Goal: Find specific page/section: Find specific page/section

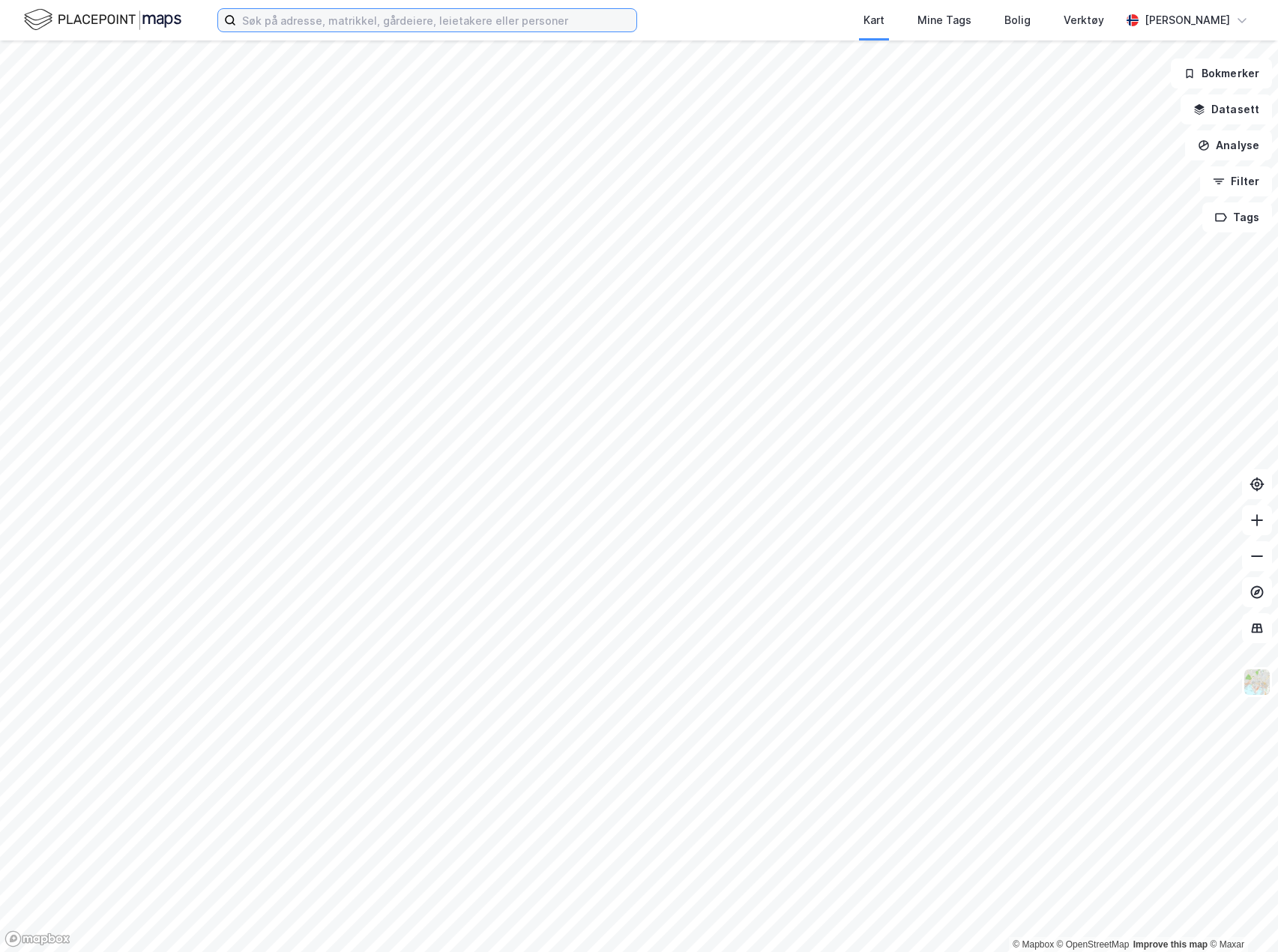
click at [279, 25] on input at bounding box center [436, 20] width 401 height 23
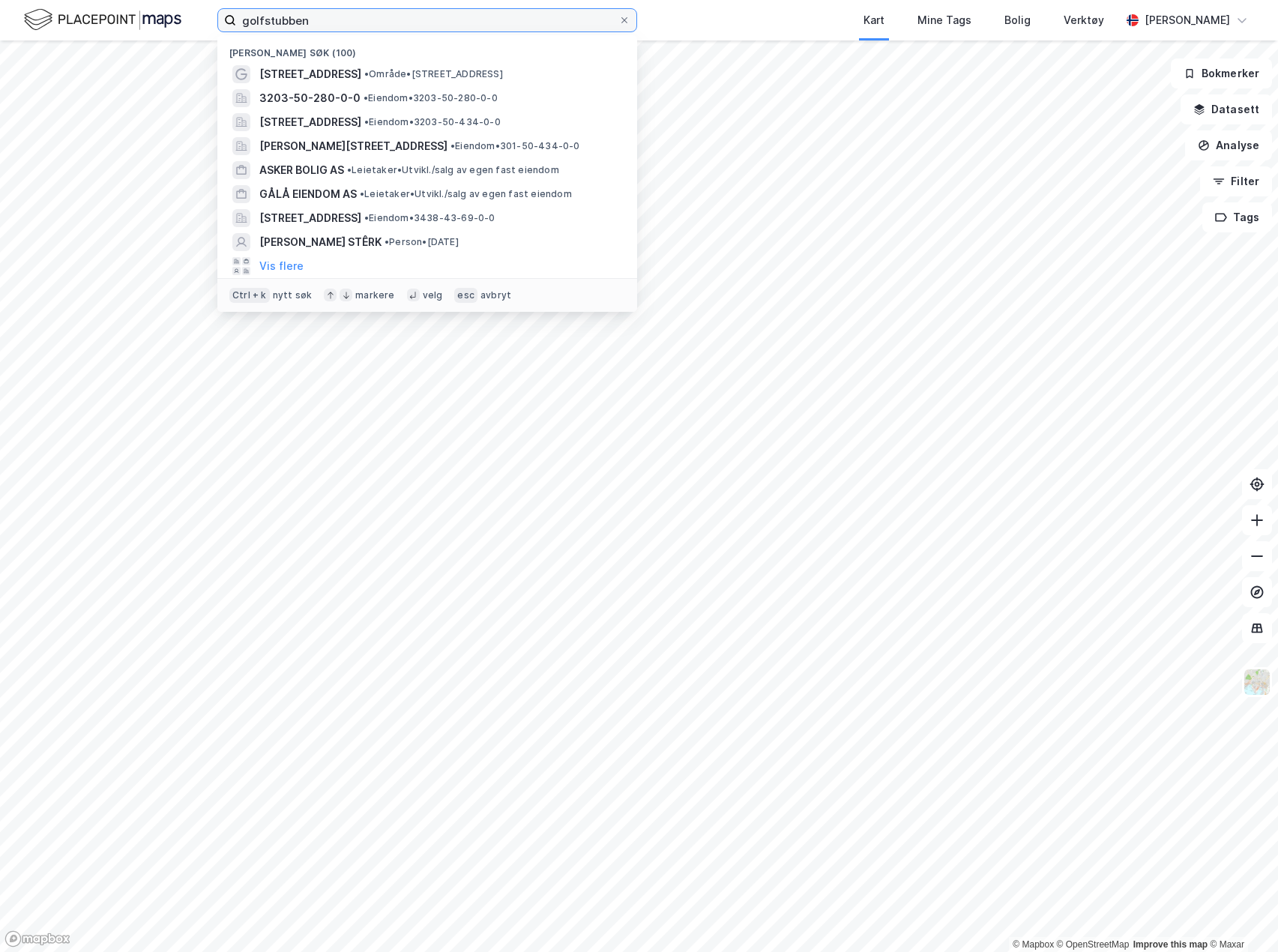
type input "golfstubben"
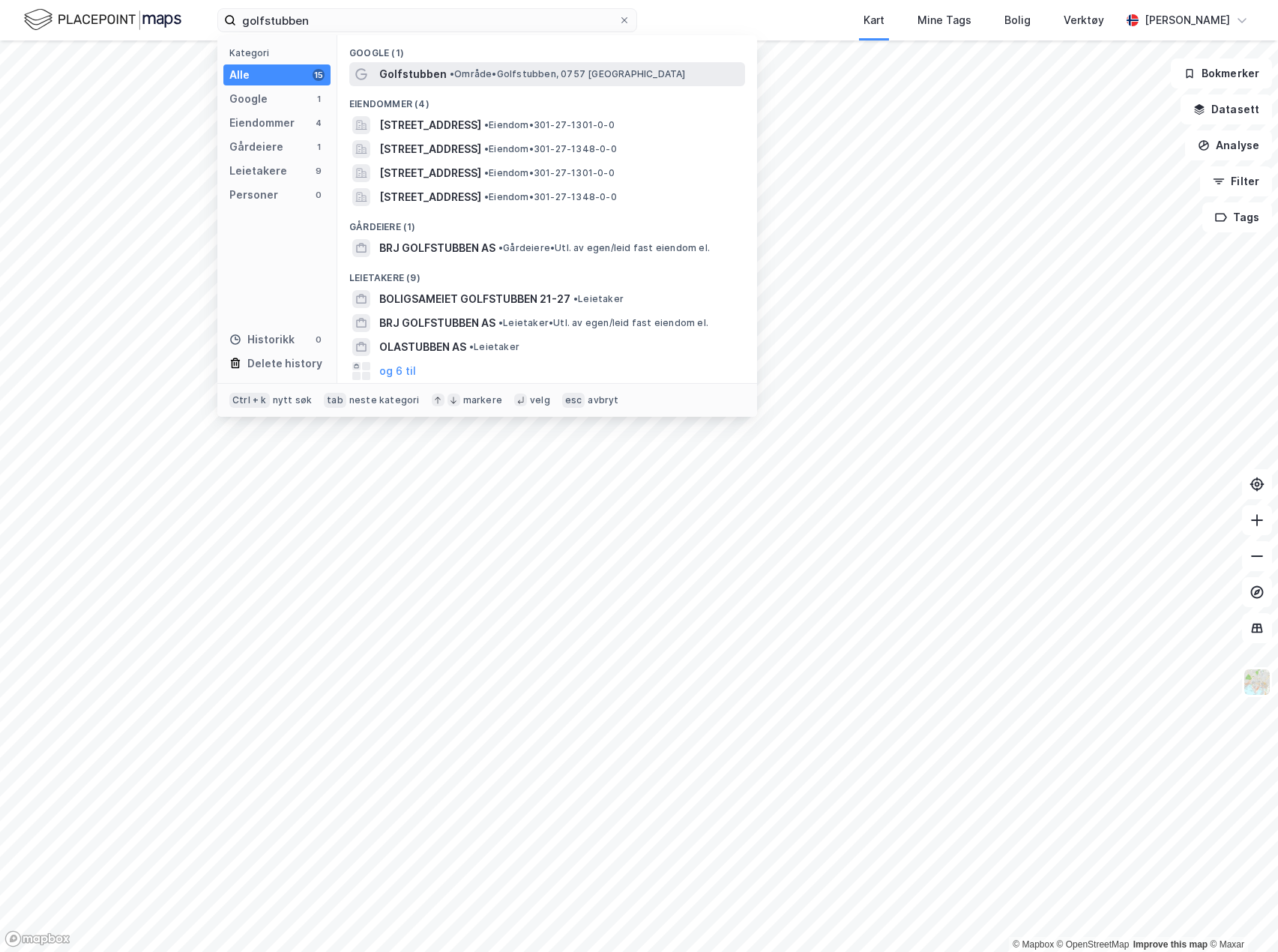
click at [472, 72] on span "• Område • Golfstubben, 0757 [GEOGRAPHIC_DATA]" at bounding box center [568, 74] width 236 height 12
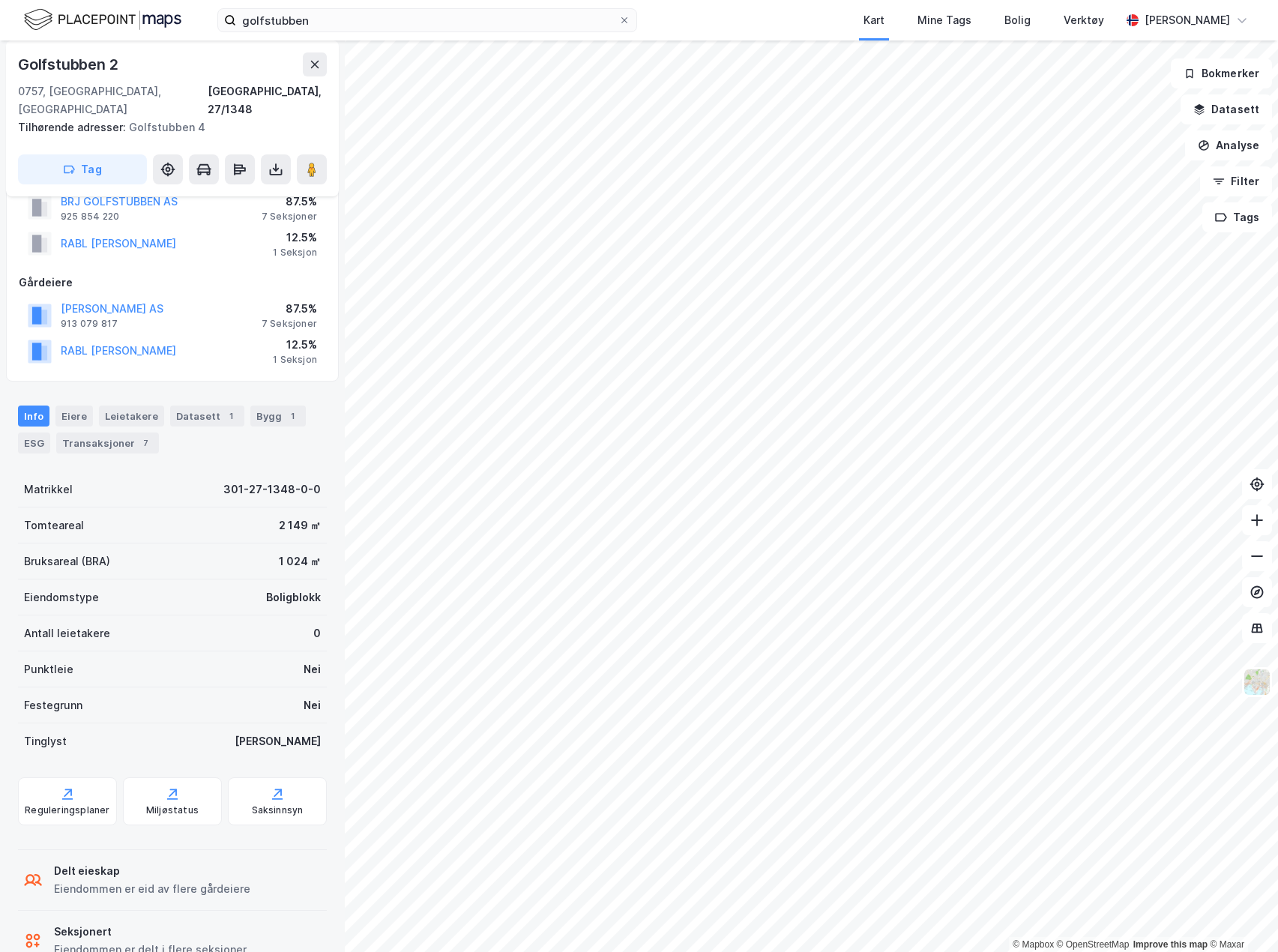
scroll to position [75, 0]
